Goal: Information Seeking & Learning: Learn about a topic

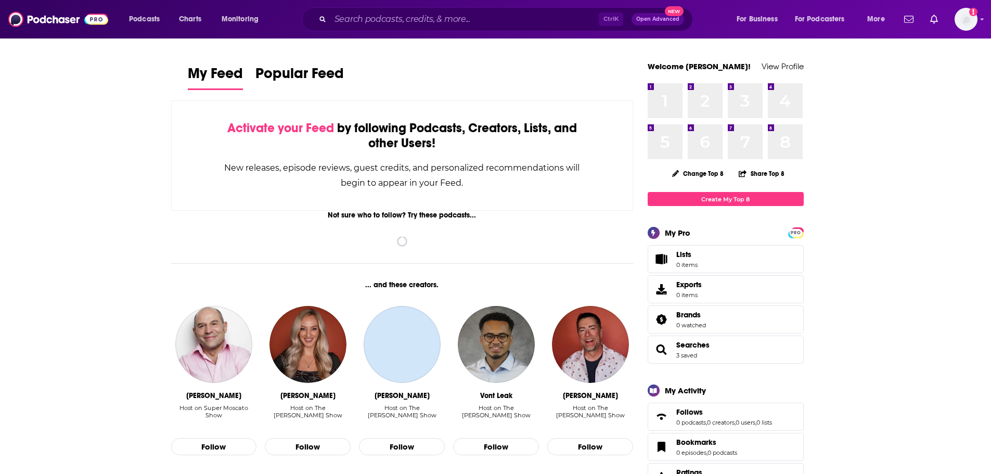
click at [374, 20] on input "Search podcasts, credits, & more..." at bounding box center [464, 19] width 268 height 17
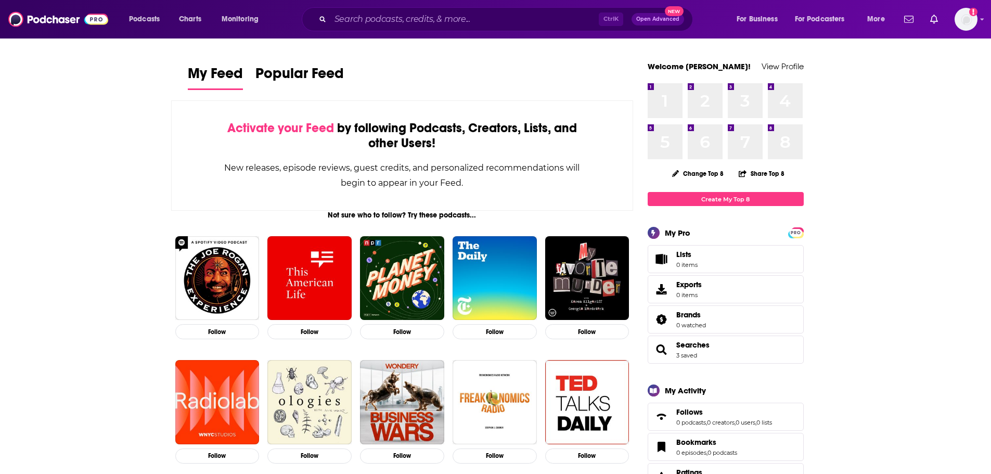
click at [406, 20] on input "Search podcasts, credits, & more..." at bounding box center [464, 19] width 268 height 17
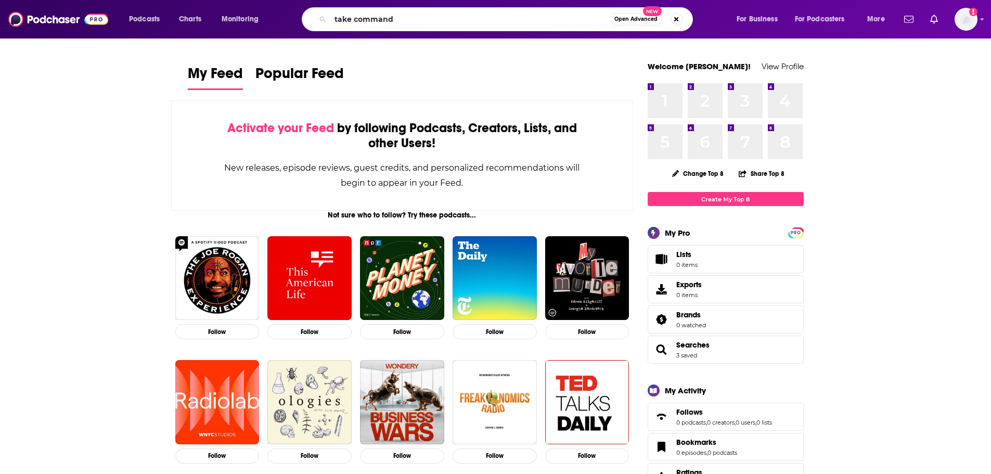
type input "take command"
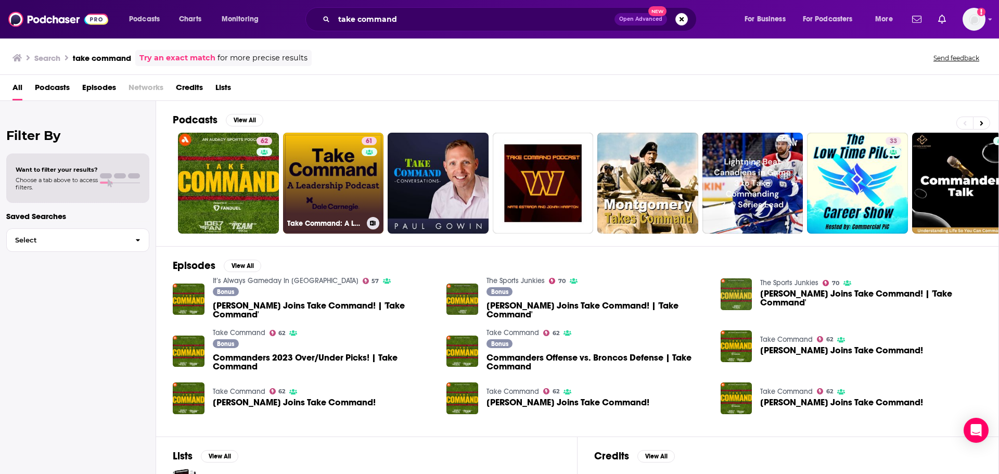
click at [307, 146] on link "61 Take Command: A Leadership Podcast" at bounding box center [333, 183] width 101 height 101
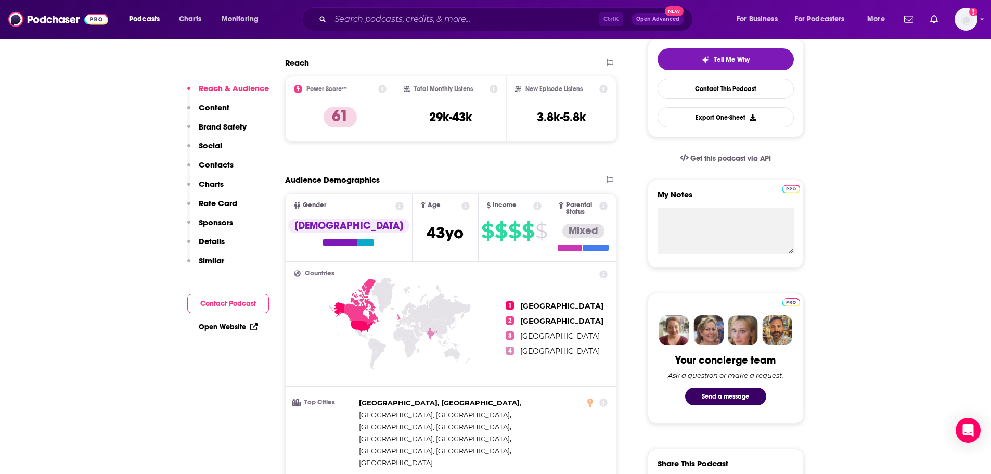
scroll to position [364, 0]
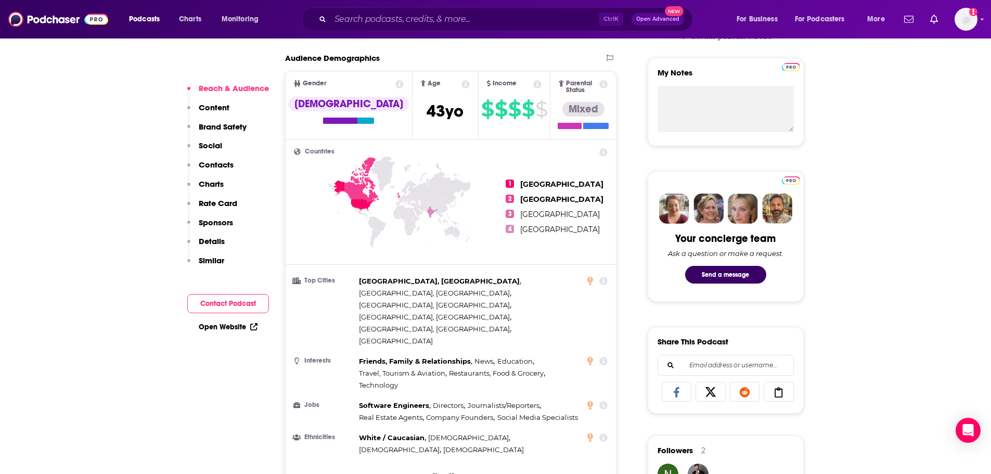
click at [461, 84] on icon at bounding box center [465, 84] width 8 height 8
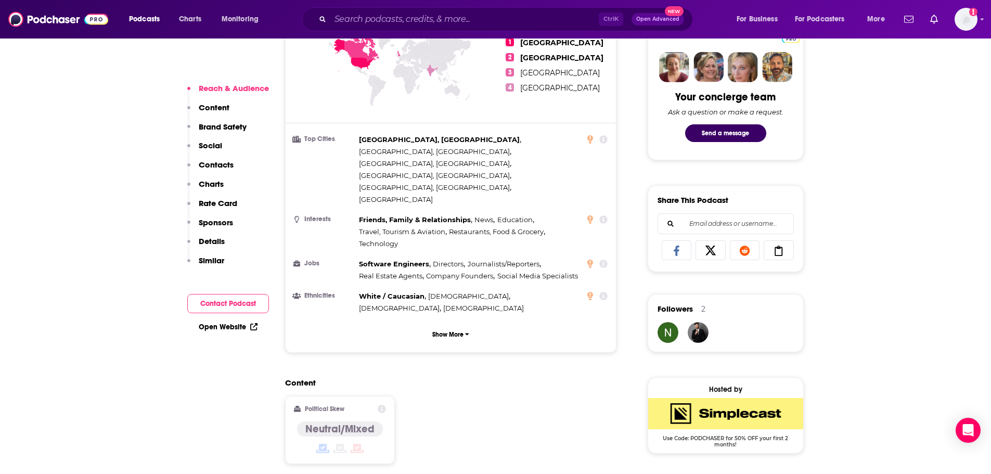
scroll to position [520, 0]
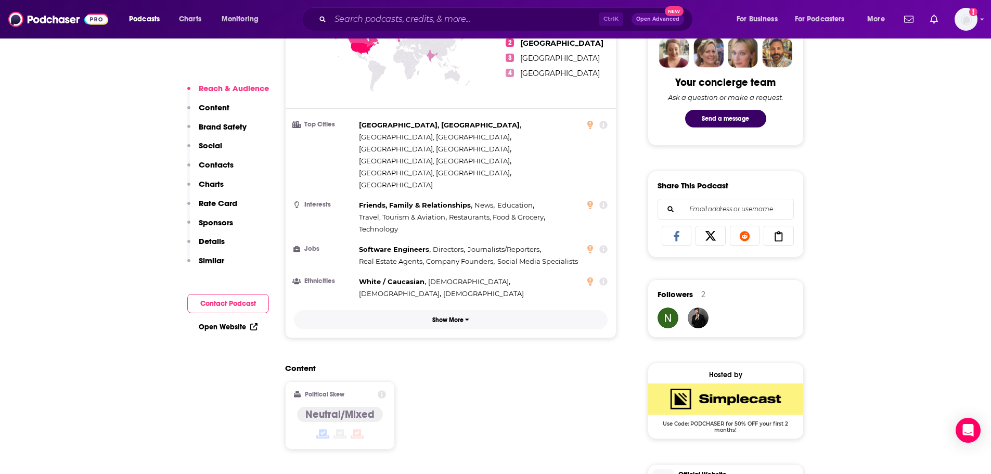
click at [448, 310] on button "Show More" at bounding box center [451, 319] width 314 height 19
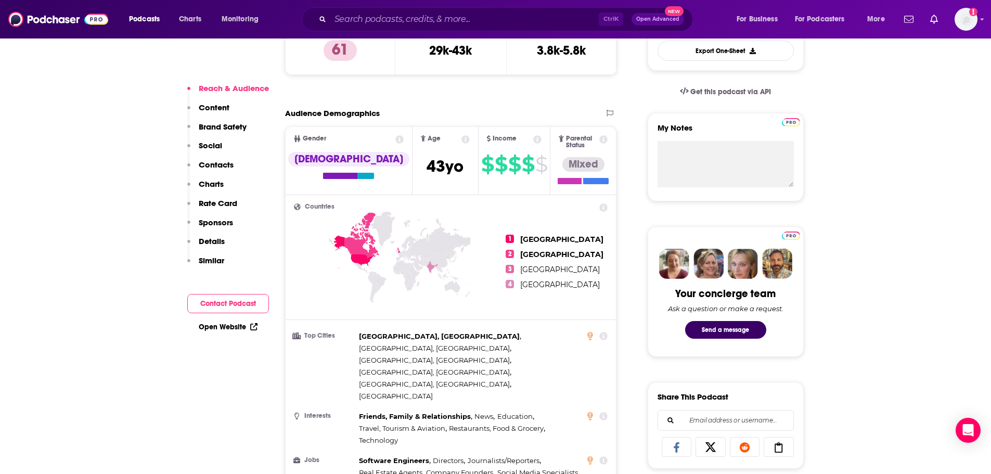
scroll to position [208, 0]
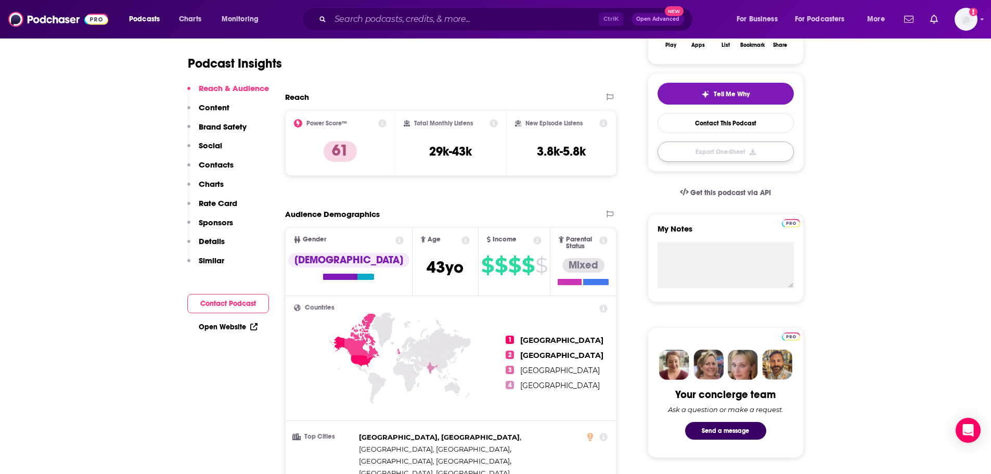
click at [704, 148] on button "Export One-Sheet" at bounding box center [726, 152] width 136 height 20
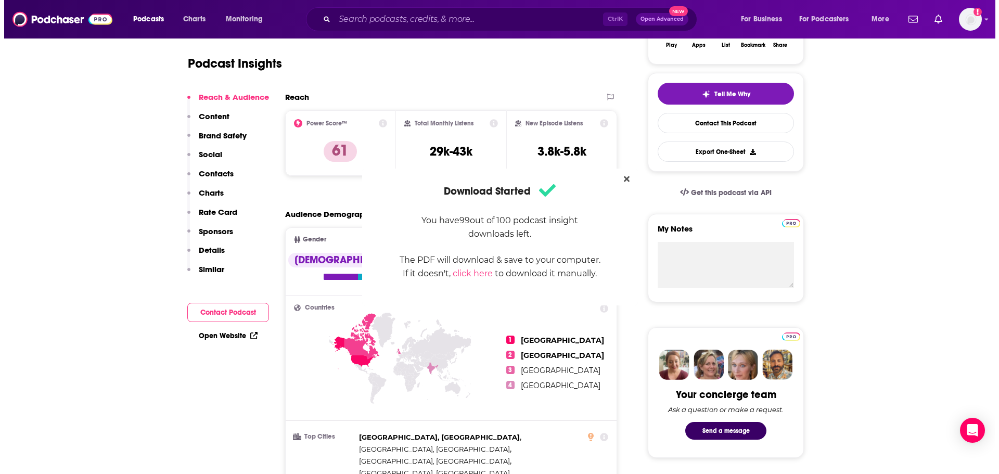
scroll to position [0, 0]
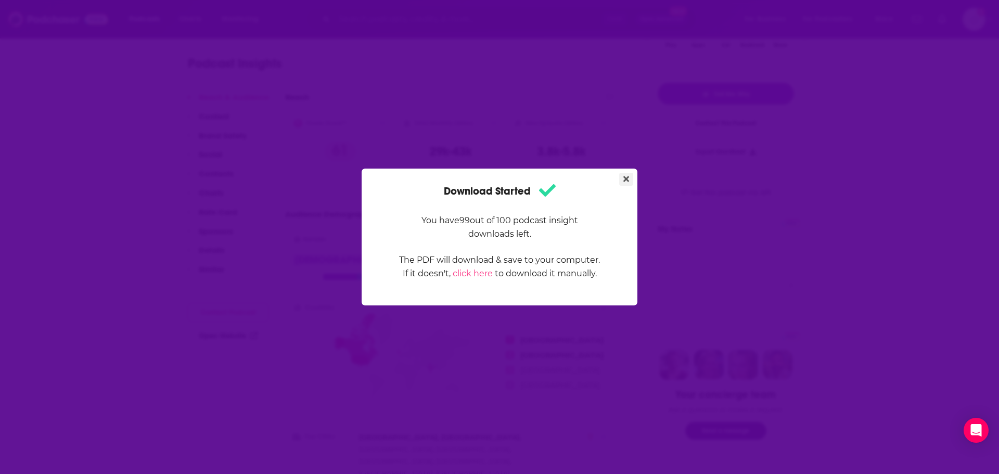
click at [631, 182] on button "Close" at bounding box center [626, 179] width 14 height 13
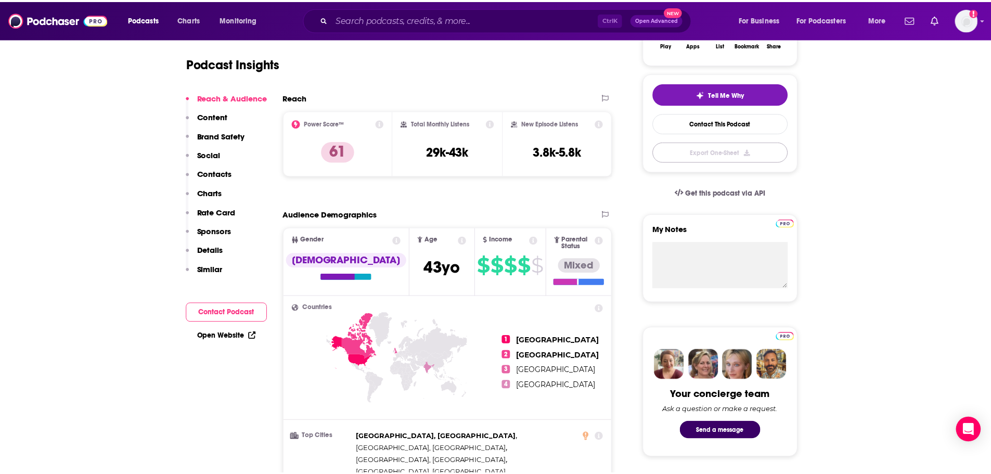
scroll to position [208, 0]
